Goal: Transaction & Acquisition: Download file/media

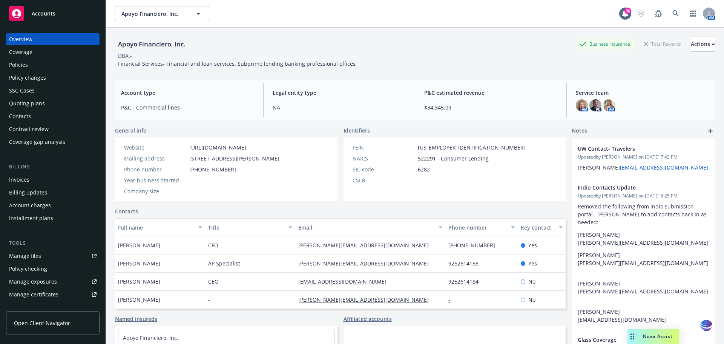
click at [23, 64] on div "Policies" at bounding box center [18, 65] width 19 height 12
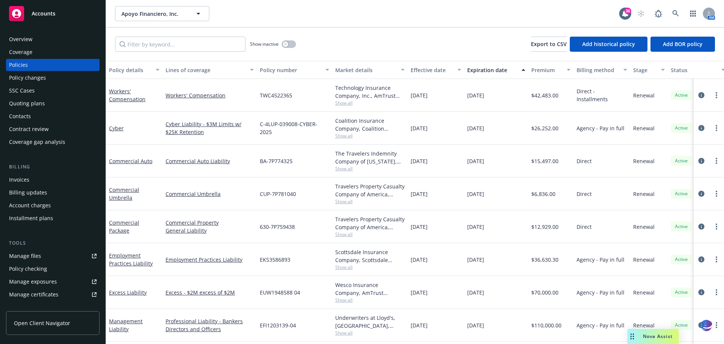
click at [19, 43] on div "Overview" at bounding box center [20, 39] width 23 height 12
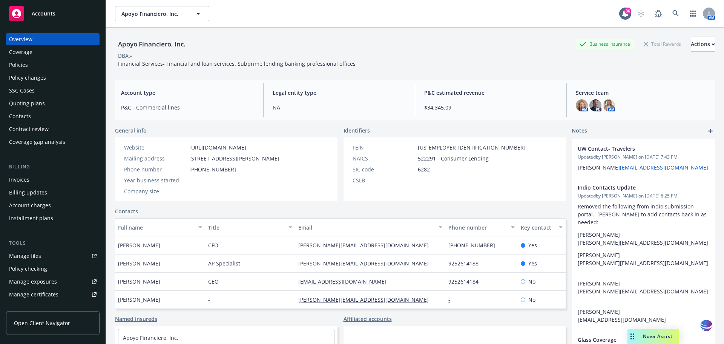
click at [25, 64] on div "Policies" at bounding box center [18, 65] width 19 height 12
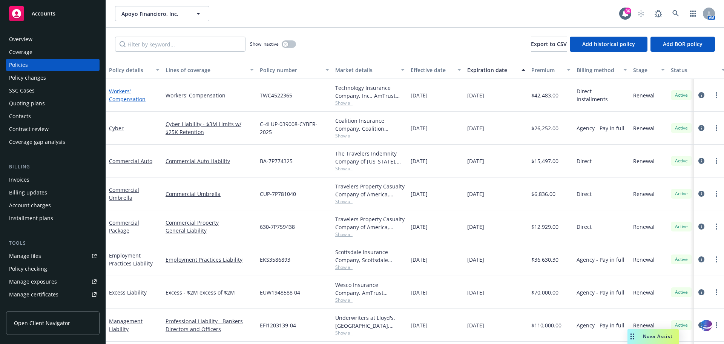
click at [126, 94] on link "Workers' Compensation" at bounding box center [127, 94] width 37 height 15
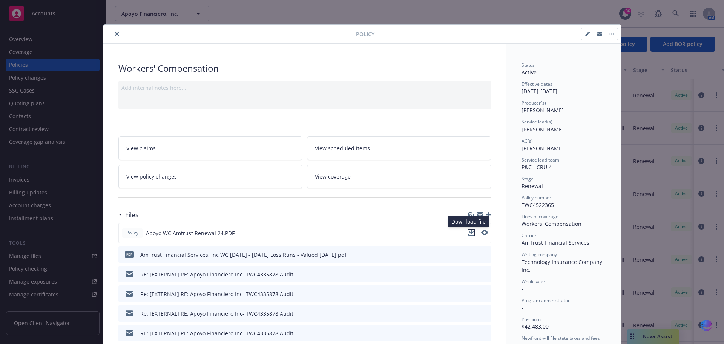
click at [468, 233] on icon "download file" at bounding box center [471, 232] width 6 height 6
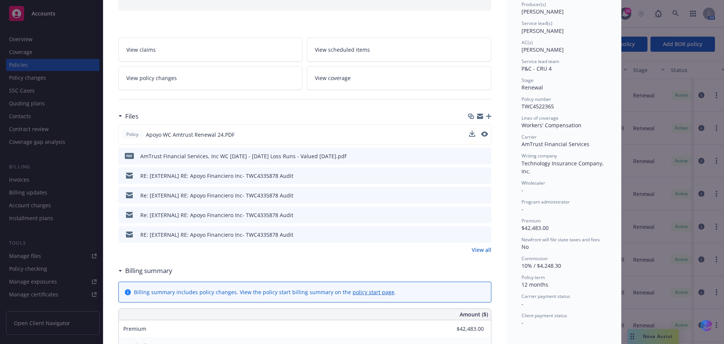
scroll to position [99, 0]
click at [480, 250] on link "View all" at bounding box center [482, 249] width 20 height 8
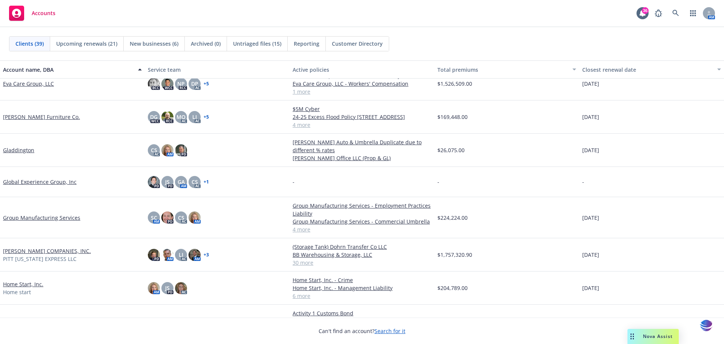
scroll to position [378, 0]
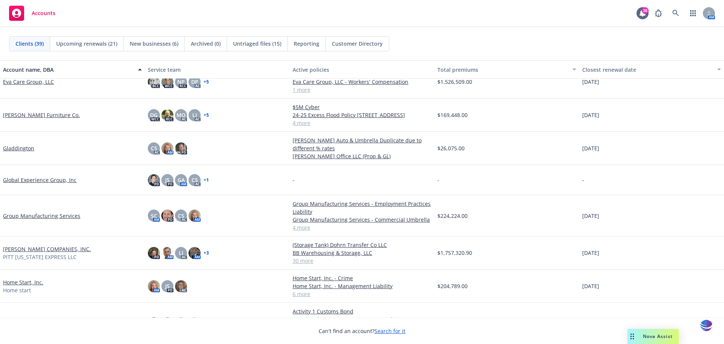
click at [29, 250] on link "[PERSON_NAME] COMPANIES, INC." at bounding box center [47, 249] width 88 height 8
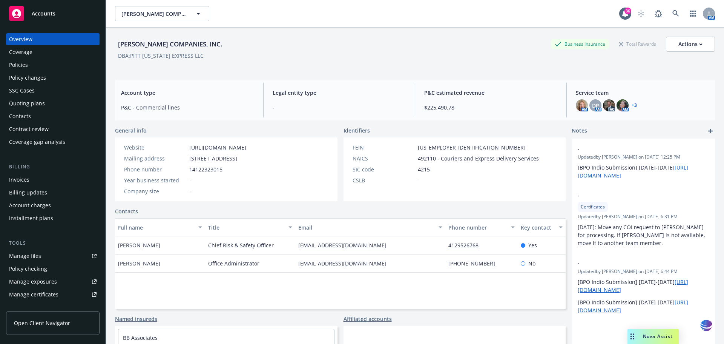
click at [16, 63] on div "Policies" at bounding box center [18, 65] width 19 height 12
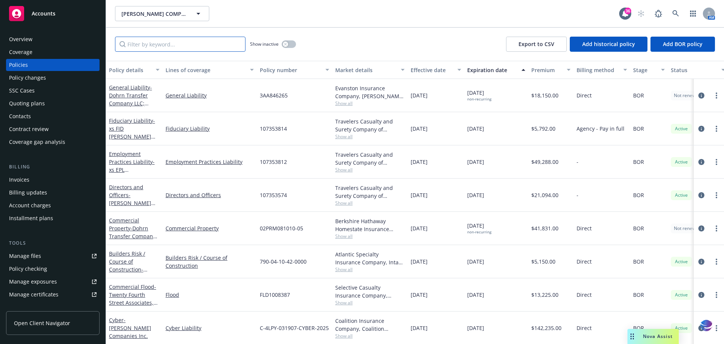
click at [137, 48] on input "Filter by keyword..." at bounding box center [180, 44] width 130 height 15
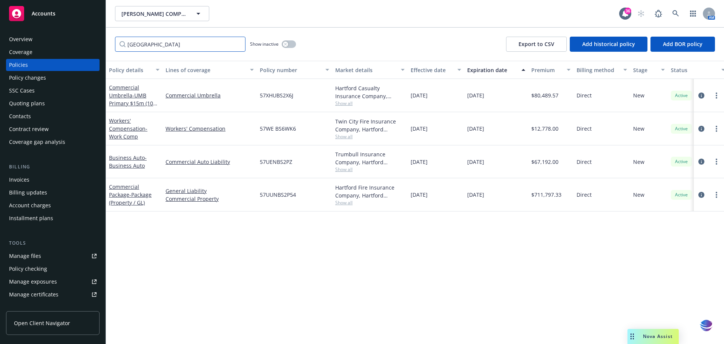
type input "[GEOGRAPHIC_DATA]"
click at [27, 41] on div "Overview" at bounding box center [20, 39] width 23 height 12
